Goal: Transaction & Acquisition: Purchase product/service

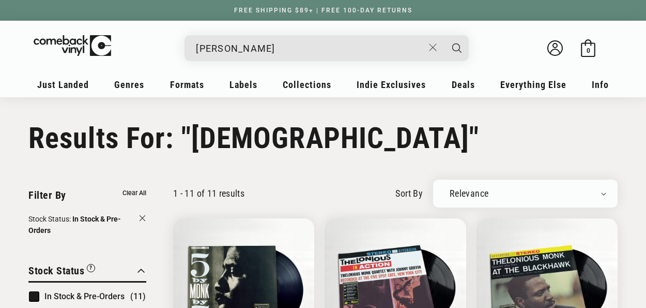
type input "santana"
click at [444, 35] on button "Search" at bounding box center [457, 48] width 26 height 26
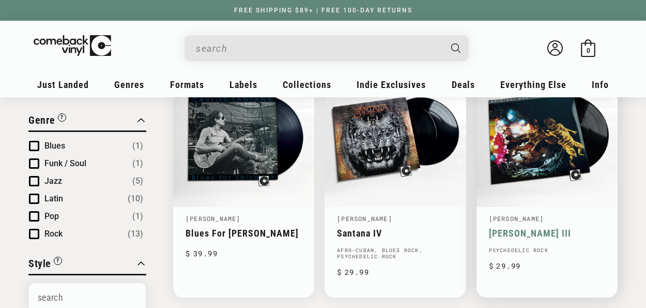
type input "[PERSON_NAME]"
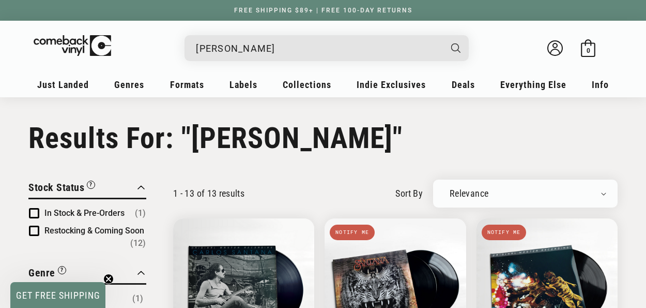
scroll to position [106, 0]
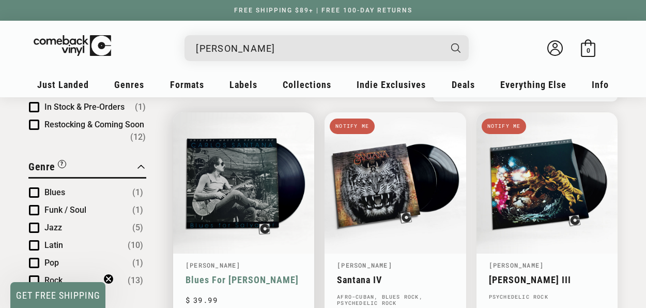
click at [284, 274] on link "Blues For Salvador" at bounding box center [244, 279] width 116 height 11
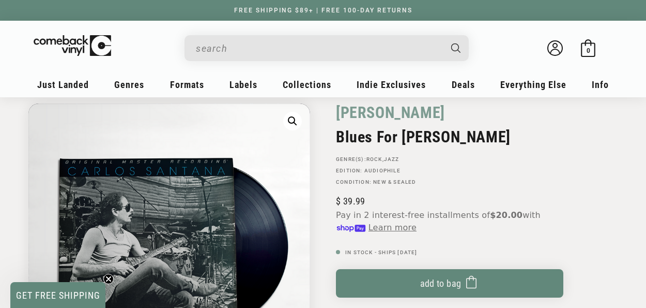
scroll to position [89, 0]
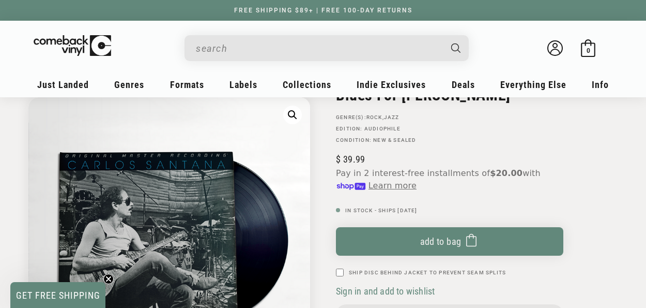
click at [537, 156] on div "Regular price $ 39.99 Regular price $ Sale price $ 39.99 Unit price / per" at bounding box center [450, 173] width 228 height 38
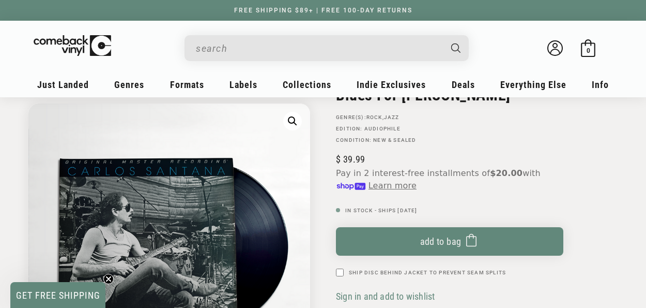
click at [537, 156] on div "Regular price $ 39.99 Regular price $ Sale price $ 39.99 Unit price / per" at bounding box center [450, 173] width 228 height 38
click at [602, 160] on div "Carlos Santana Blues For Salvador GENRE(S): Rock , Jazz Edition: Audiophile Con…" at bounding box center [470, 241] width 295 height 361
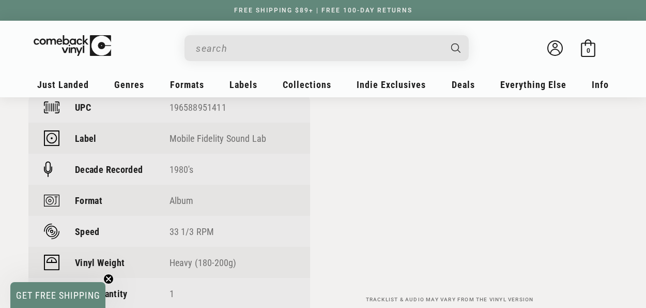
scroll to position [799, 0]
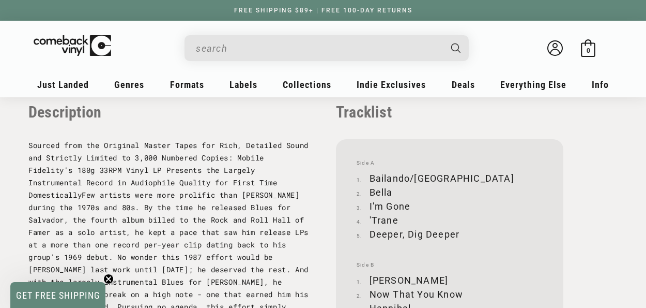
scroll to position [1059, 0]
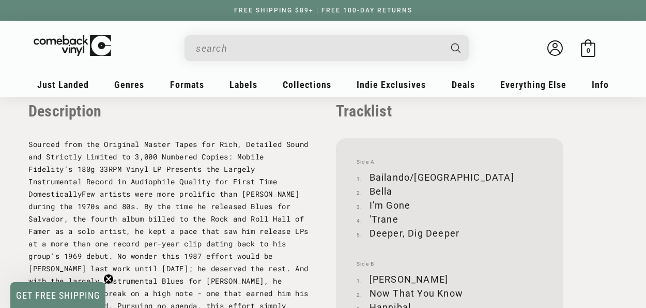
click at [315, 163] on div "Facts UPC 196588951411 Label Mobile Fidelity Sound Lab Decade Recorded 1980's F…" at bounding box center [323, 151] width 590 height 719
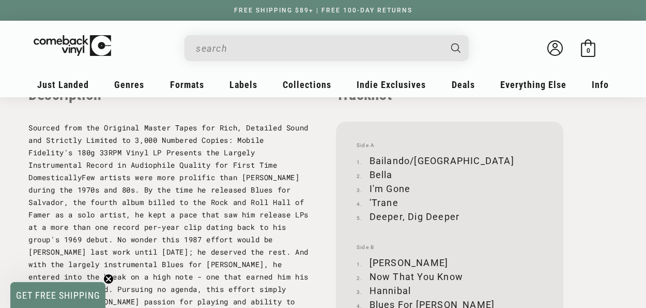
click at [315, 163] on div "Facts UPC 196588951411 Label Mobile Fidelity Sound Lab Decade Recorded 1980's F…" at bounding box center [323, 134] width 590 height 719
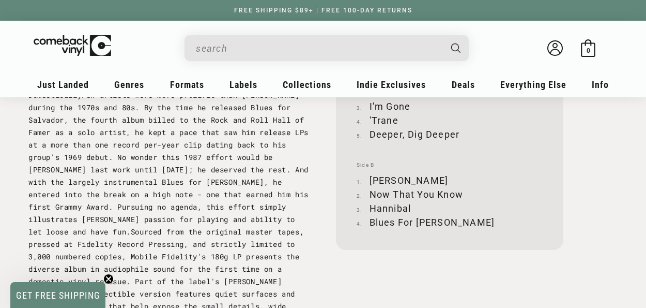
scroll to position [1159, 0]
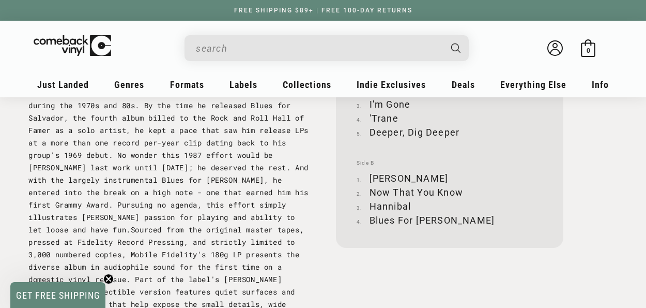
click at [315, 163] on div "Facts UPC 196588951411 Label Mobile Fidelity Sound Lab Decade Recorded 1980's F…" at bounding box center [323, 50] width 590 height 719
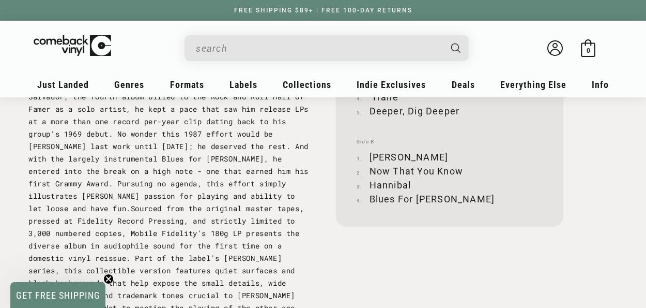
click at [315, 163] on div "Facts UPC 196588951411 Label Mobile Fidelity Sound Lab Decade Recorded 1980's F…" at bounding box center [323, 29] width 590 height 719
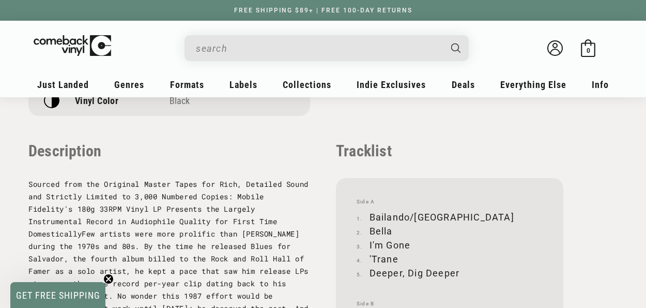
scroll to position [1078, 0]
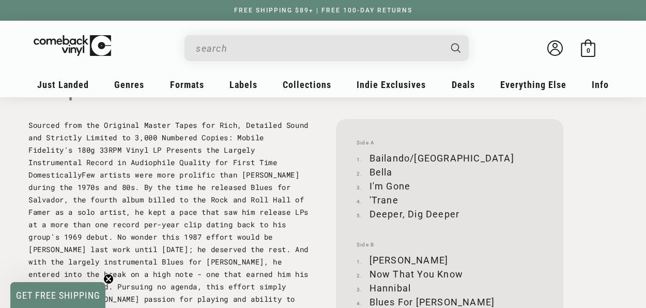
click at [315, 163] on div "Facts UPC 196588951411 Label Mobile Fidelity Sound Lab Decade Recorded 1980's F…" at bounding box center [323, 131] width 590 height 719
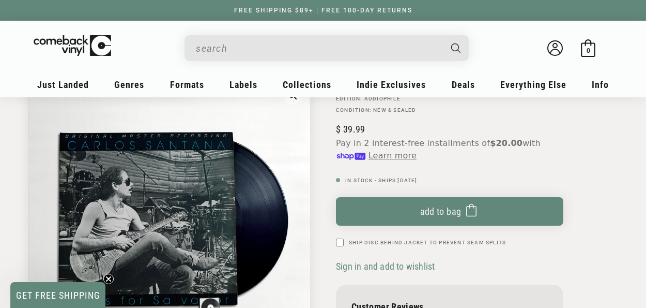
scroll to position [116, 0]
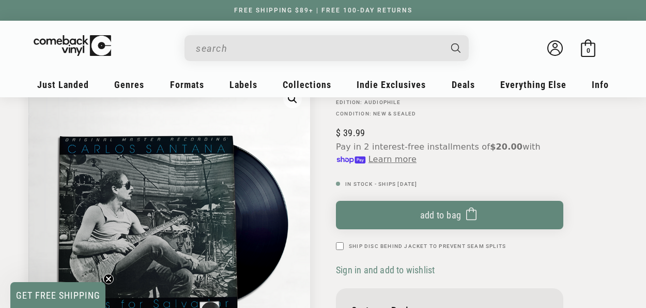
click at [323, 163] on div "Carlos Santana Blues For Salvador GENRE(S): Rock , Jazz Edition: Audiophile Con…" at bounding box center [470, 214] width 295 height 361
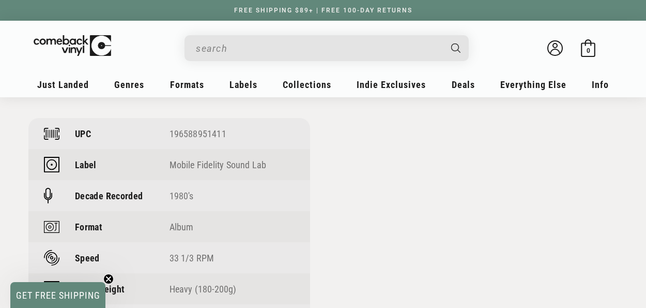
scroll to position [833, 0]
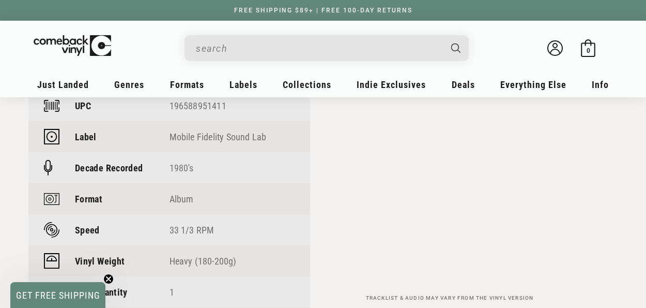
scroll to position [795, 0]
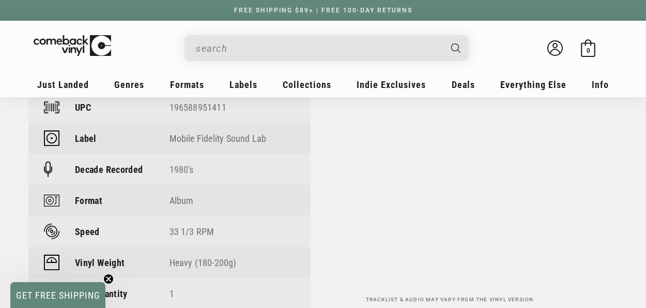
click at [368, 44] on input "When autocomplete results are available use up and down arrows to review and en…" at bounding box center [318, 48] width 245 height 21
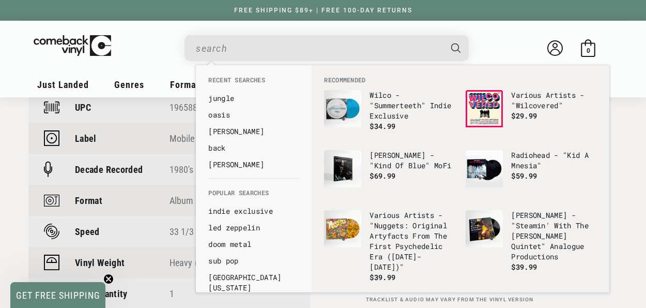
click at [368, 44] on input "When autocomplete results are available use up and down arrows to review and en…" at bounding box center [318, 48] width 245 height 21
click at [367, 47] on input "When autocomplete results are available use up and down arrows to review and en…" at bounding box center [318, 48] width 245 height 21
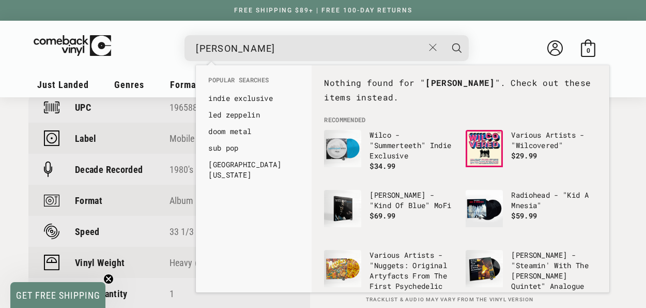
type input "DJ muri"
click at [444, 35] on button "Search" at bounding box center [457, 48] width 26 height 26
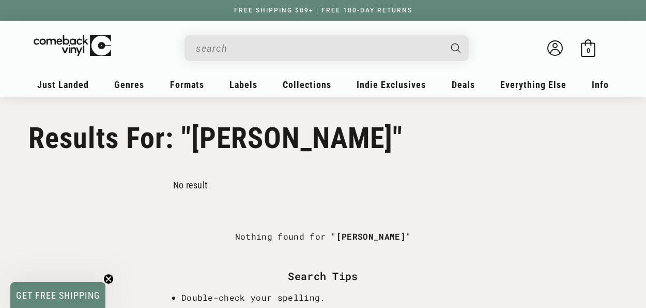
click at [351, 46] on input "Search" at bounding box center [318, 48] width 245 height 21
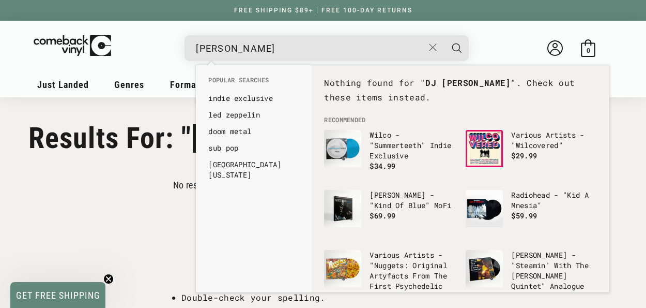
type input "DJ muro"
click at [444, 35] on button "Search" at bounding box center [457, 48] width 26 height 26
click at [495, 47] on details-modal "DJ muro See all results... 0 results 0 results" at bounding box center [327, 48] width 424 height 26
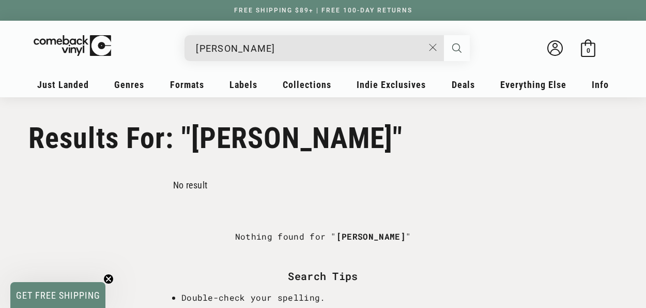
click at [461, 48] on icon "Search" at bounding box center [456, 47] width 9 height 9
click at [337, 48] on input "DJ muro" at bounding box center [318, 48] width 245 height 21
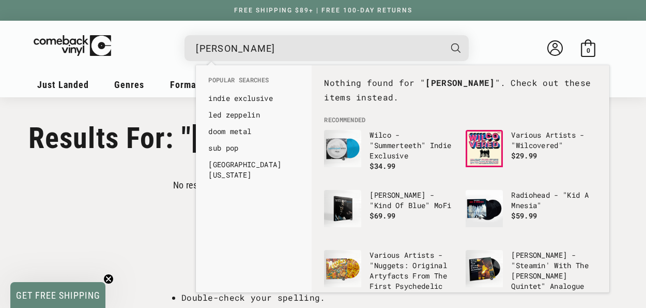
click at [337, 48] on input "DJ muro" at bounding box center [318, 48] width 245 height 21
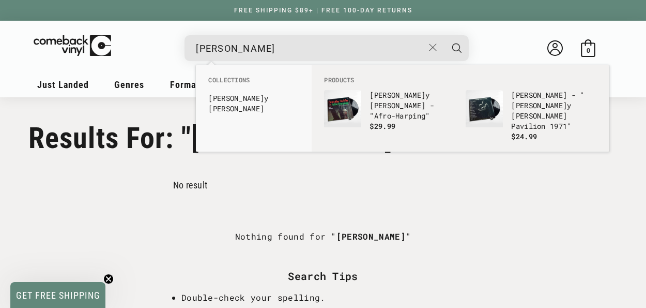
type input "[PERSON_NAME]"
click at [444, 35] on button "Search" at bounding box center [457, 48] width 26 height 26
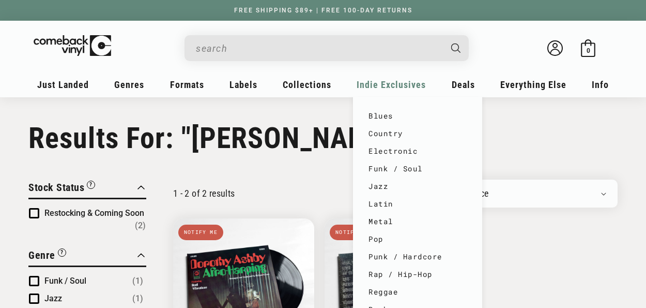
type input "[PERSON_NAME]"
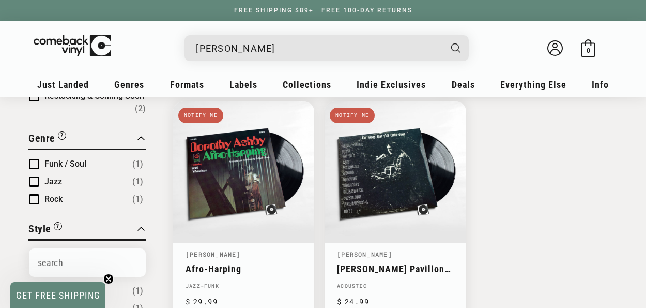
scroll to position [115, 0]
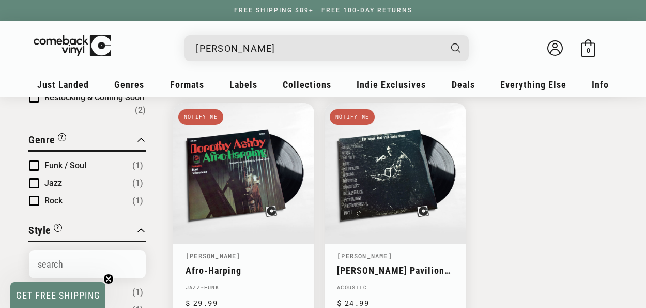
drag, startPoint x: 587, startPoint y: 206, endPoint x: 594, endPoint y: 203, distance: 7.4
click at [588, 206] on ul "Afro-Harping Notify me [PERSON_NAME] Afro-Harping Jazz-Funk Regular price $ 29.…" at bounding box center [395, 215] width 445 height 225
click at [516, 239] on ul "Afro-Harping Notify me [PERSON_NAME] Afro-Harping Jazz-Funk Regular price $ 29.…" at bounding box center [395, 215] width 445 height 225
